Goal: Find specific page/section

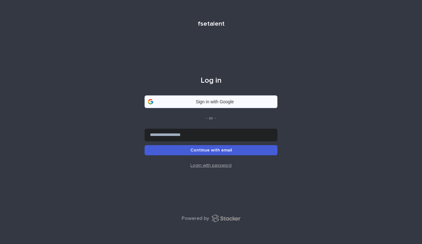
click at [200, 102] on div "Sign in with Google" at bounding box center [214, 101] width 111 height 4
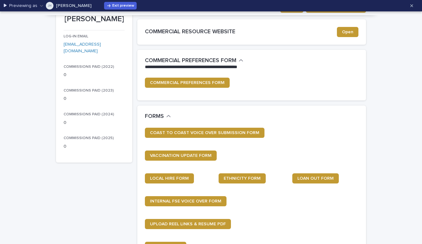
scroll to position [98, 0]
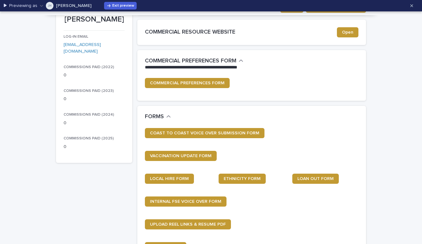
click at [60, 4] on p "[PERSON_NAME]" at bounding box center [73, 5] width 35 height 4
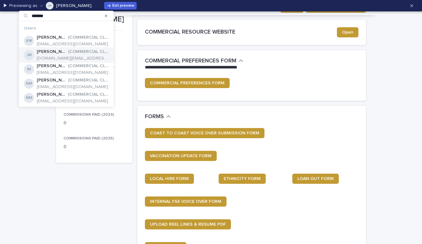
type input "*******"
click at [44, 50] on p "[PERSON_NAME]" at bounding box center [52, 51] width 30 height 5
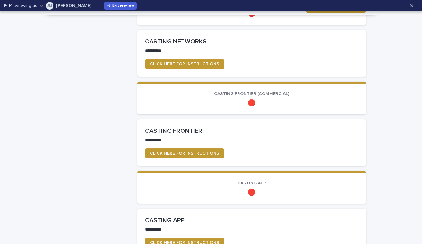
scroll to position [483, 0]
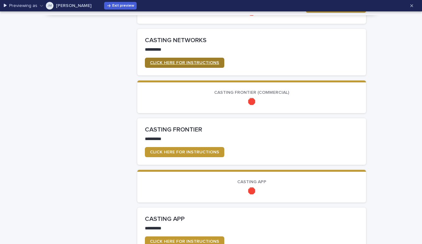
click at [169, 60] on span "CLICK HERE FOR INSTRUCTIONS" at bounding box center [184, 62] width 69 height 4
click at [112, 6] on span "Exit preview" at bounding box center [123, 6] width 22 height 4
